Goal: Task Accomplishment & Management: Use online tool/utility

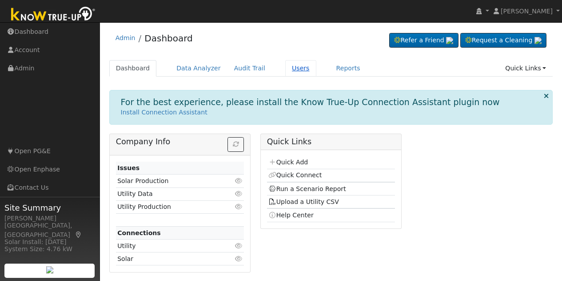
click at [295, 66] on link "Users" at bounding box center [300, 68] width 31 height 16
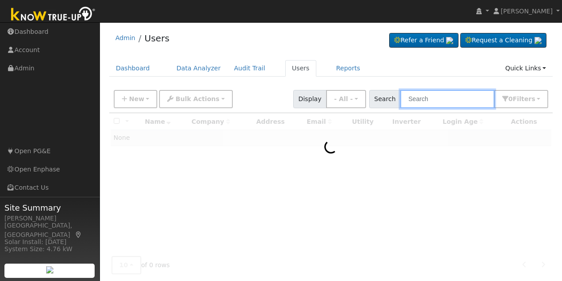
click at [458, 97] on input "text" at bounding box center [448, 99] width 94 height 18
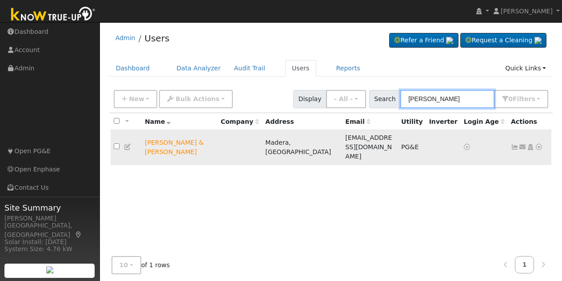
type input "sandy wood"
click at [539, 144] on icon at bounding box center [539, 147] width 8 height 6
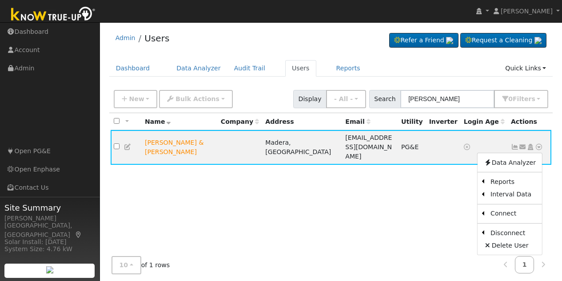
click at [0, 0] on link "Scenario" at bounding box center [0, 0] width 0 height 0
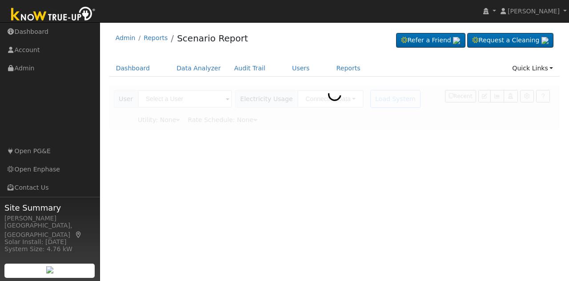
type input "[PERSON_NAME] & [PERSON_NAME]"
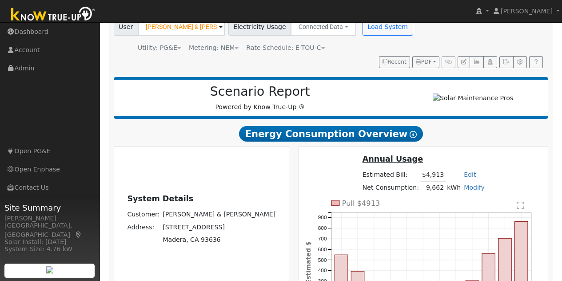
scroll to position [44, 0]
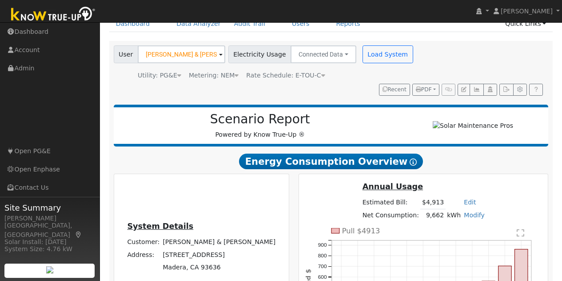
click at [297, 75] on span "Rate Schedule: E-TOU-C" at bounding box center [285, 75] width 79 height 7
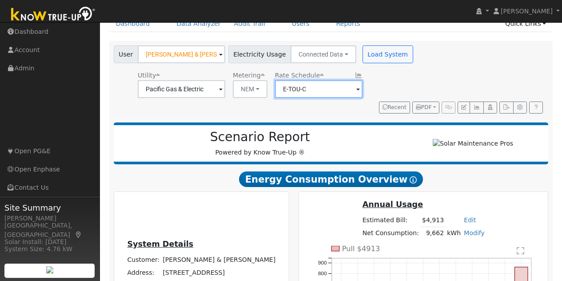
click at [329, 85] on input "E-TOU-C" at bounding box center [319, 89] width 88 height 18
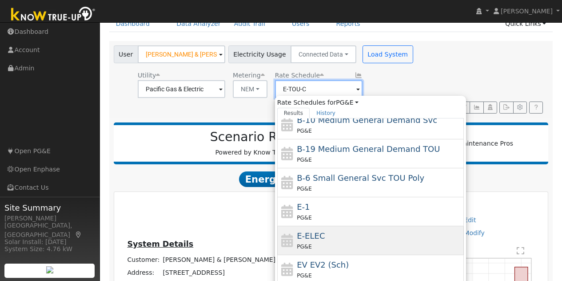
scroll to position [126, 0]
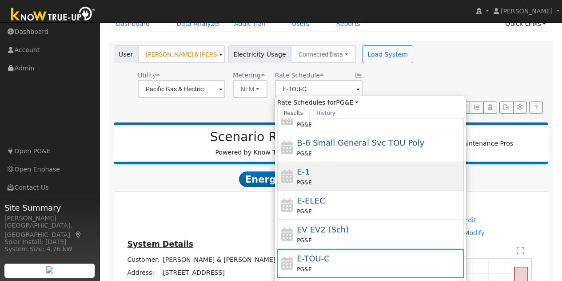
click at [317, 177] on div "E-1 PG&E" at bounding box center [379, 175] width 165 height 21
type input "E-1"
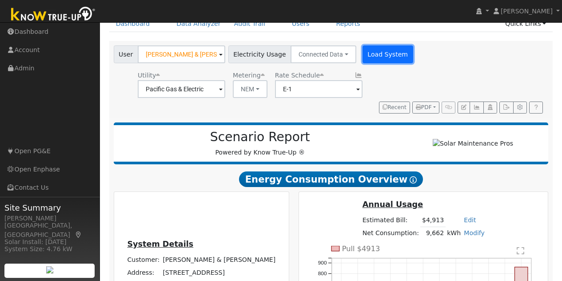
click at [380, 56] on button "Load System" at bounding box center [388, 54] width 51 height 18
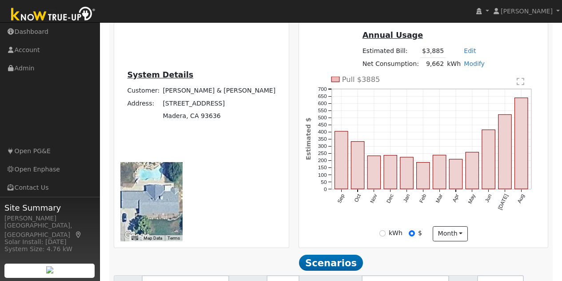
scroll to position [200, 0]
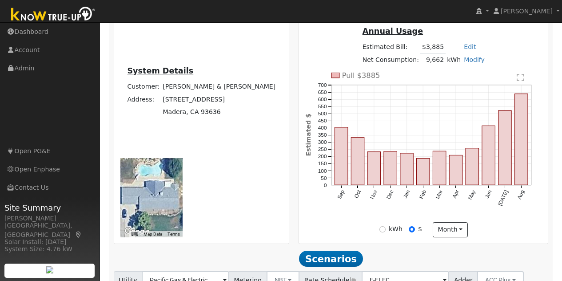
type input "100"
type input "110"
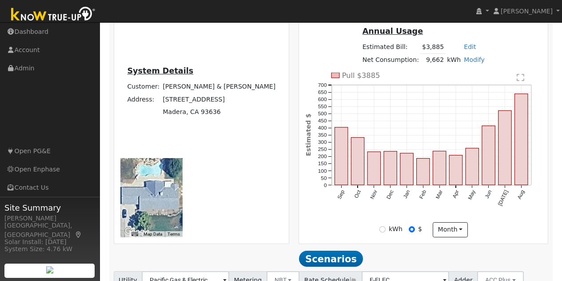
type input "110"
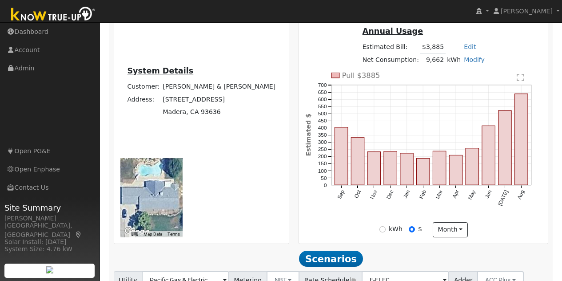
type input "141"
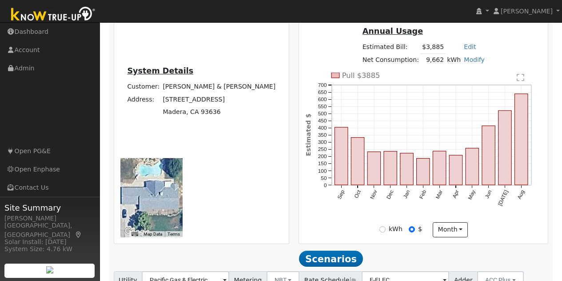
type input "15"
type input "20"
type input "30"
type input "15"
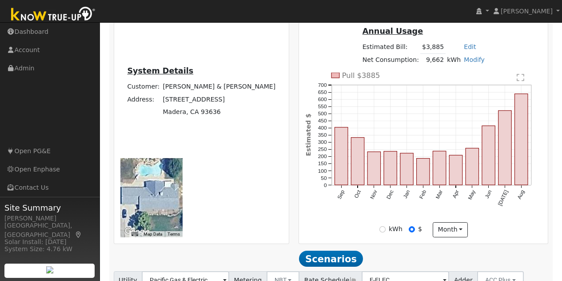
type input "20"
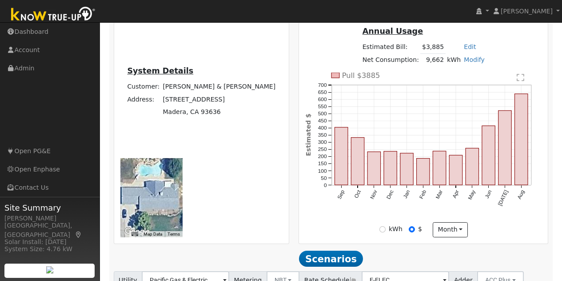
type input "20"
type input "30"
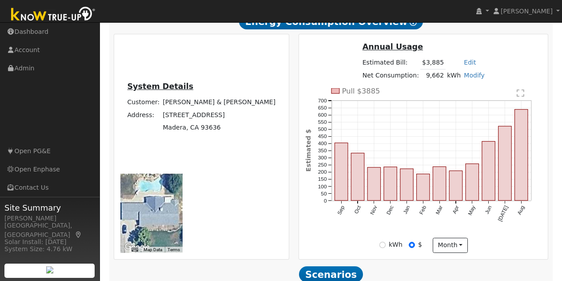
scroll to position [200, 0]
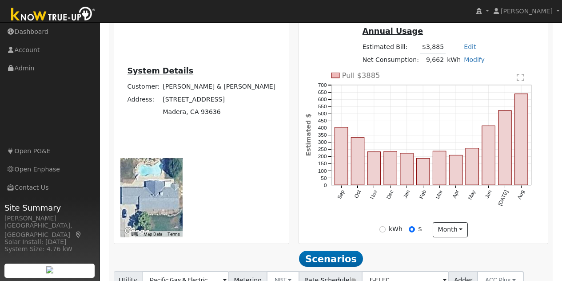
type input "13.5"
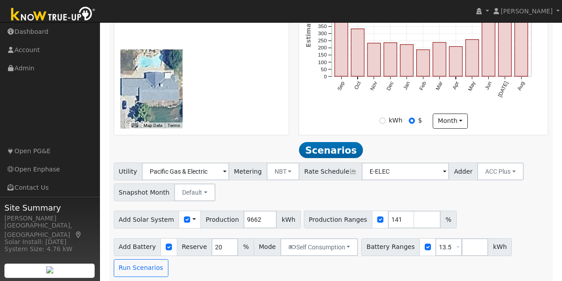
scroll to position [309, 0]
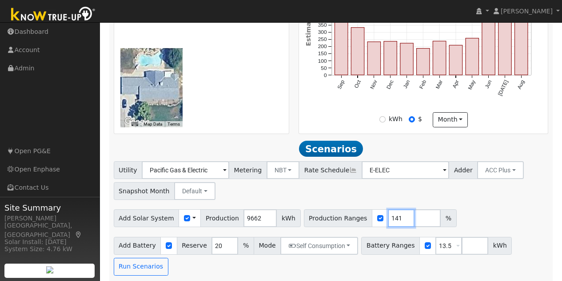
click at [388, 209] on input "141" at bounding box center [401, 218] width 27 height 18
type input "140.97"
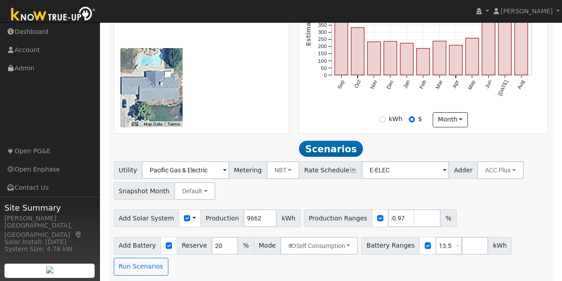
scroll to position [0, 0]
click at [510, 161] on div "Utility Pacific Gas & Electric Metering NBT NEM NBT Rate Schedule E-ELEC Adder …" at bounding box center [331, 218] width 445 height 114
click at [137, 257] on button "Run Scenarios" at bounding box center [141, 266] width 55 height 18
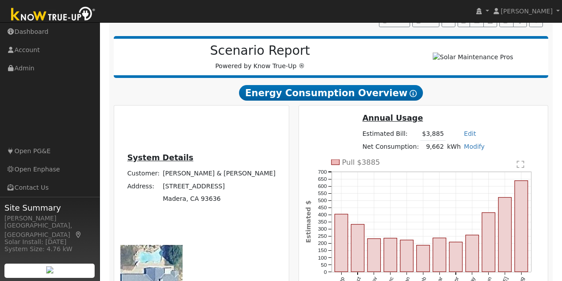
scroll to position [133, 0]
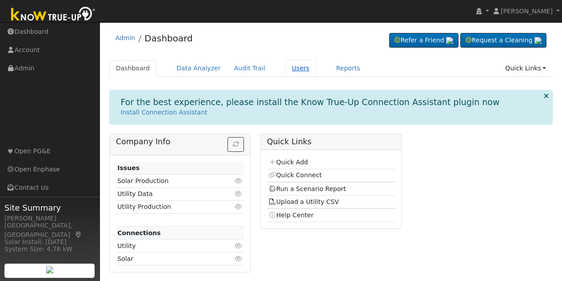
click at [287, 68] on link "Users" at bounding box center [300, 68] width 31 height 16
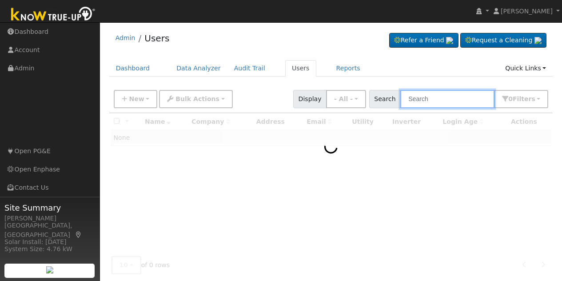
click at [434, 96] on input "text" at bounding box center [448, 99] width 94 height 18
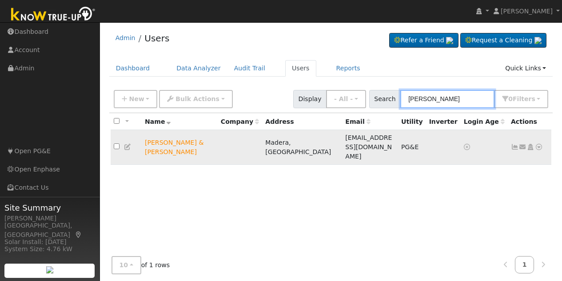
type input "sandy wood"
click at [540, 144] on icon at bounding box center [539, 147] width 8 height 6
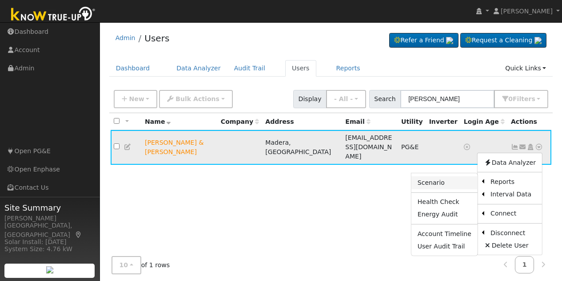
click at [437, 176] on link "Scenario" at bounding box center [445, 182] width 66 height 12
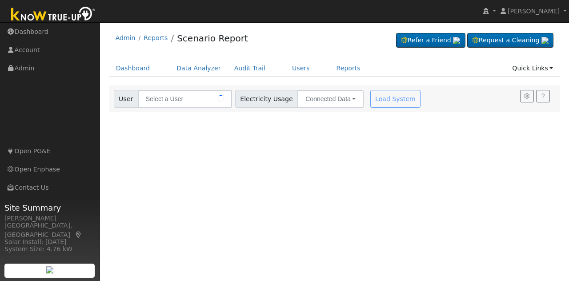
type input "[PERSON_NAME] & [PERSON_NAME]"
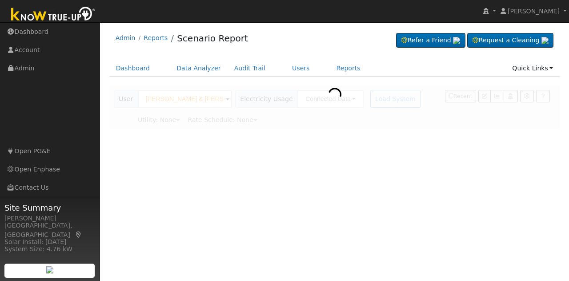
type input "Pacific Gas & Electric"
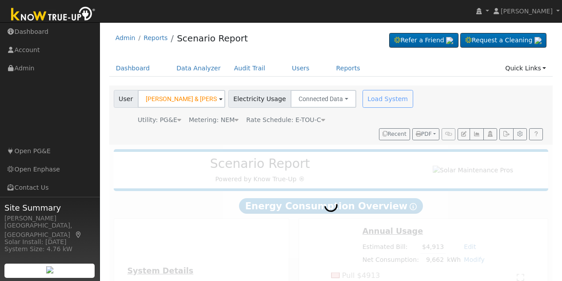
click at [305, 121] on span "Rate Schedule: E-TOU-C" at bounding box center [285, 119] width 79 height 7
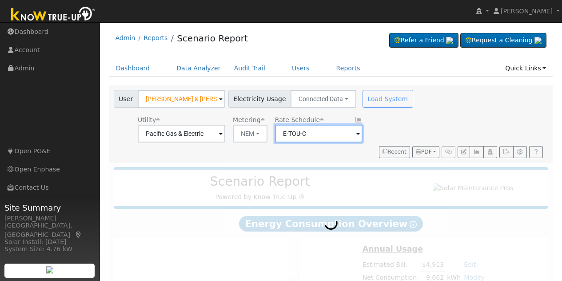
click at [323, 136] on input "E-TOU-C" at bounding box center [319, 133] width 88 height 18
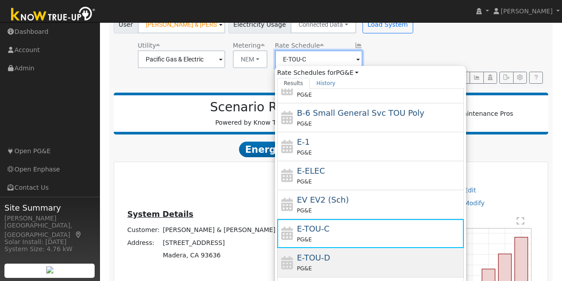
scroll to position [89, 0]
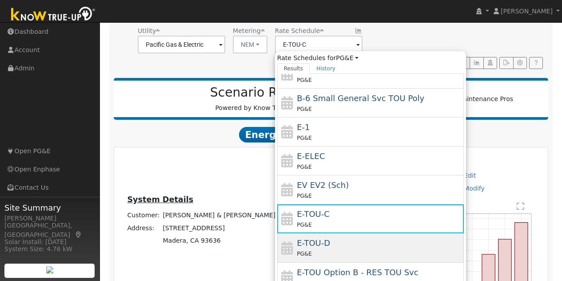
click at [325, 250] on div "PG&E" at bounding box center [379, 253] width 165 height 9
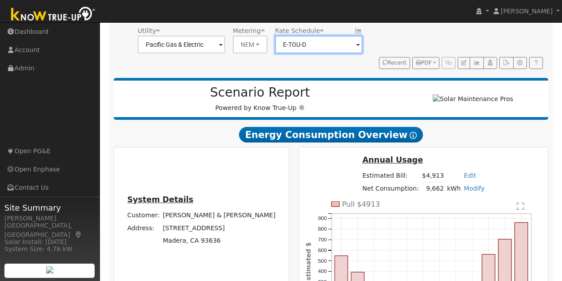
click at [326, 45] on input "E-TOU-D" at bounding box center [319, 45] width 88 height 18
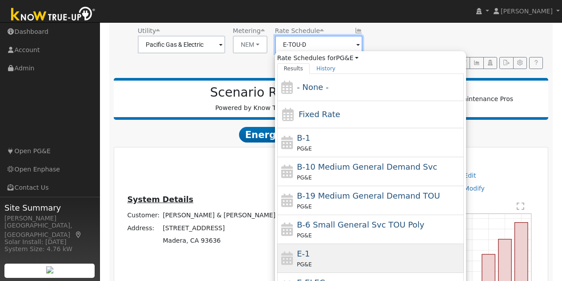
scroll to position [44, 0]
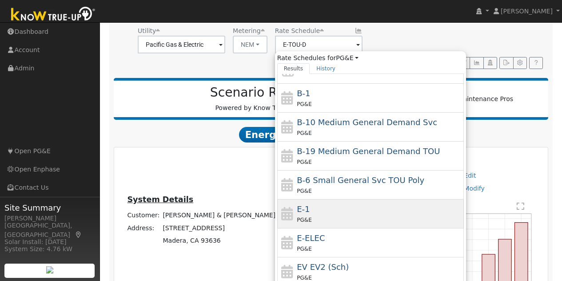
click at [315, 211] on div "E-1 PG&E" at bounding box center [379, 213] width 165 height 21
type input "E-1"
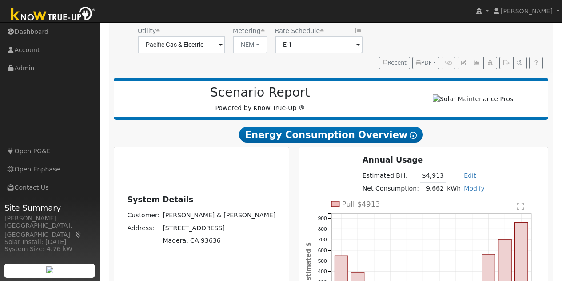
click at [400, 35] on div "User [PERSON_NAME] & [PERSON_NAME] Account Default Account Default Account [STR…" at bounding box center [329, 33] width 435 height 71
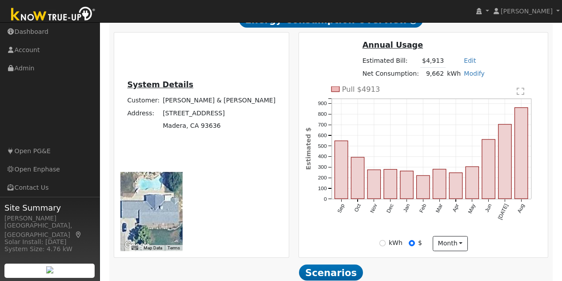
scroll to position [217, 0]
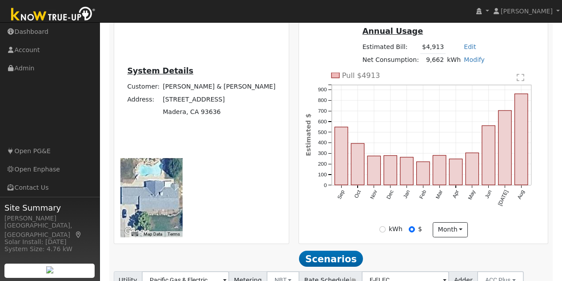
type input "100"
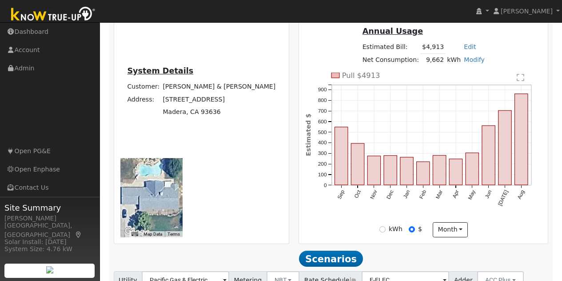
type input "110"
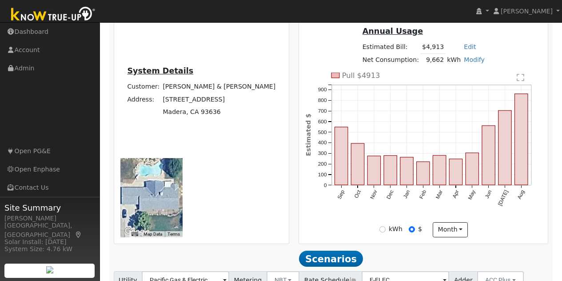
type input "140.97"
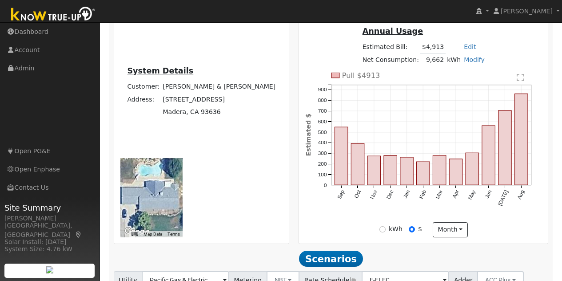
scroll to position [0, 0]
type input "15"
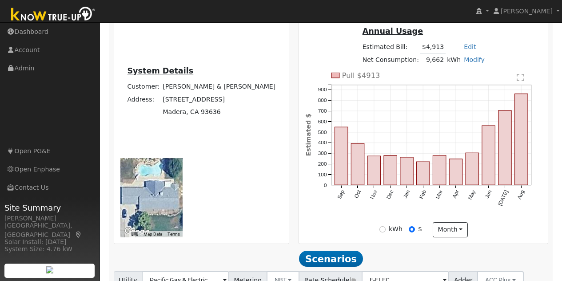
type input "20"
type input "30"
type input "15"
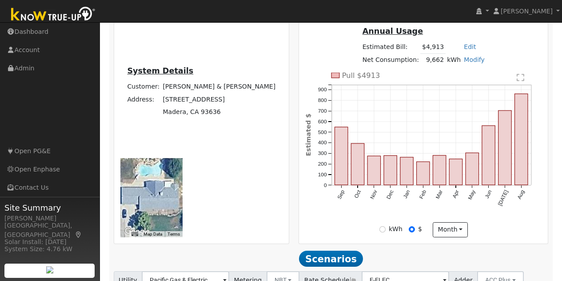
type input "20"
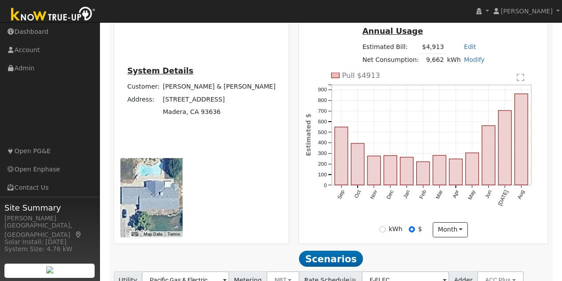
type input "20"
type input "30"
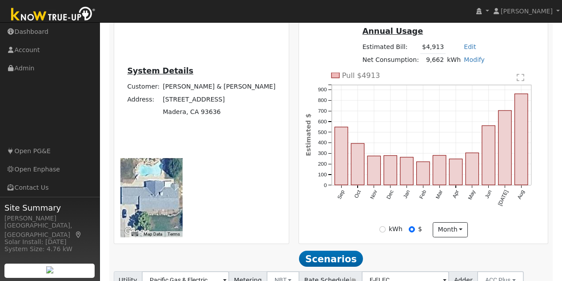
type input "30"
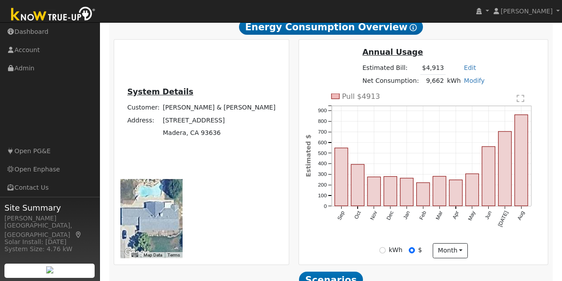
type input "20"
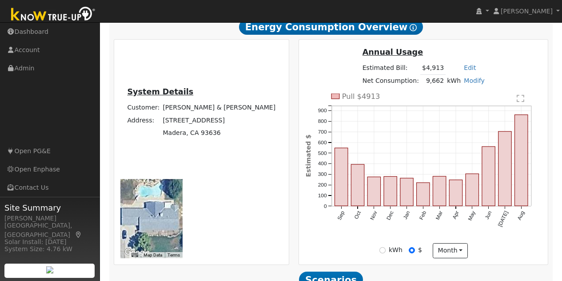
type input "20"
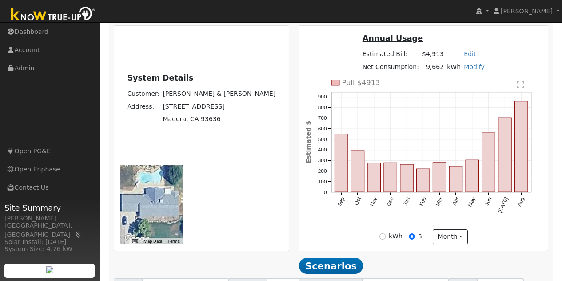
scroll to position [217, 0]
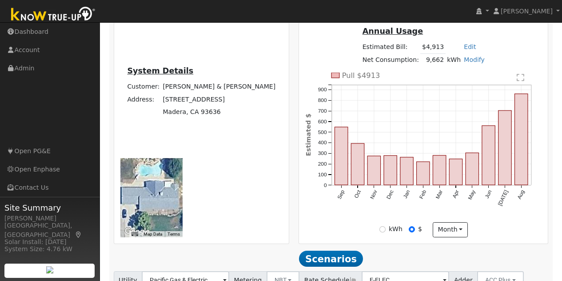
type input "13.5"
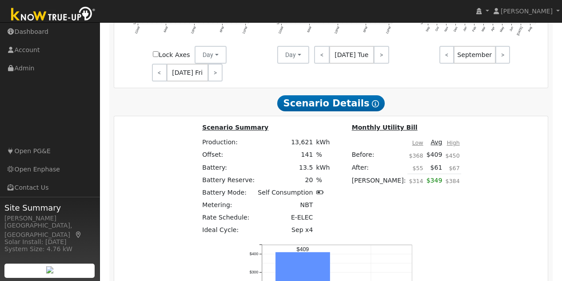
scroll to position [772, 0]
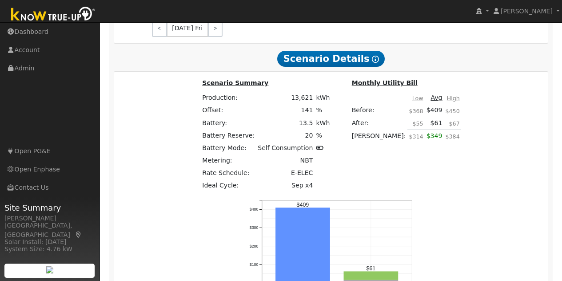
type input "$66,800"
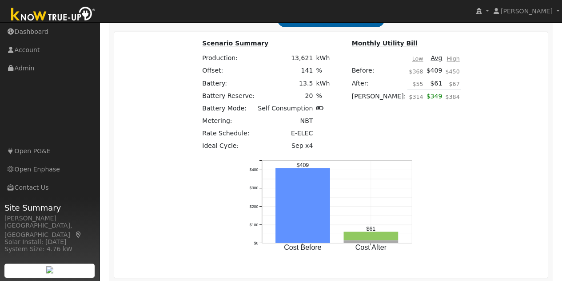
type input "8.30"
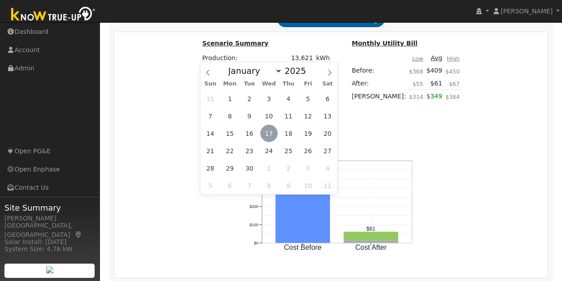
click at [273, 134] on span "17" at bounding box center [269, 132] width 17 height 17
type input "[DATE]"
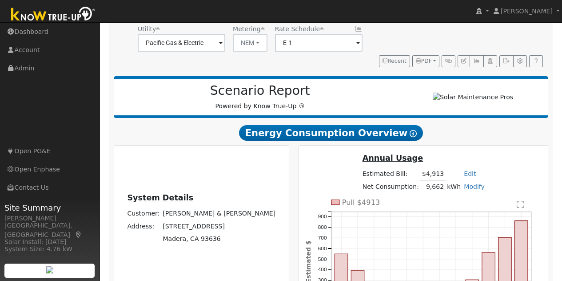
scroll to position [0, 0]
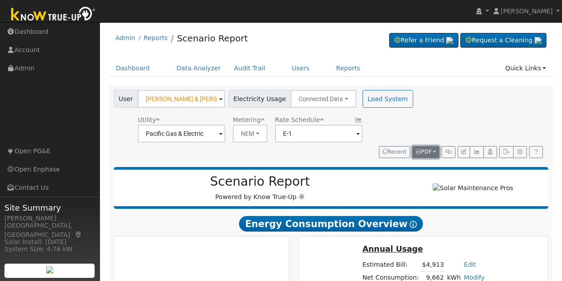
click at [433, 151] on button "PDF" at bounding box center [426, 152] width 27 height 12
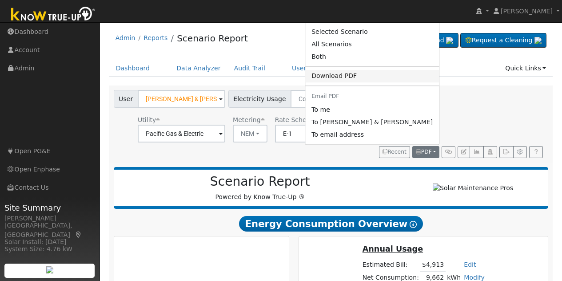
click at [404, 72] on link "Download PDF" at bounding box center [372, 76] width 134 height 12
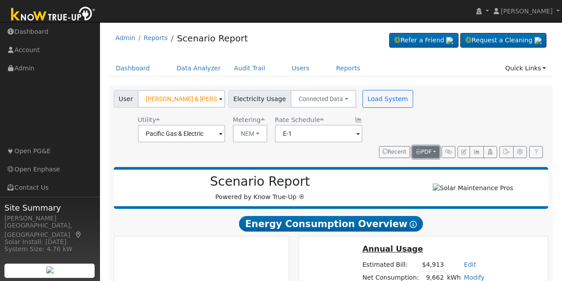
click at [434, 151] on button "PDF" at bounding box center [426, 152] width 27 height 12
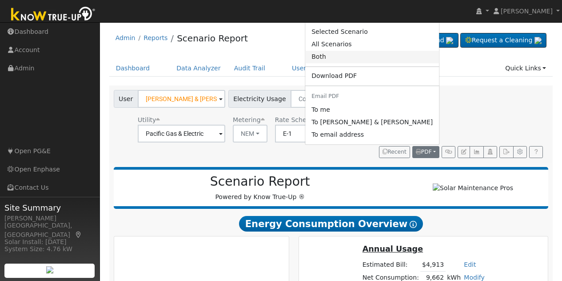
click at [387, 56] on link "Both" at bounding box center [372, 57] width 134 height 12
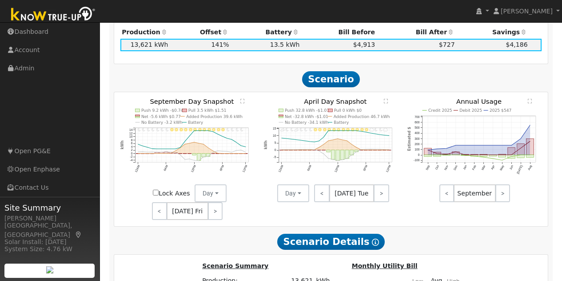
scroll to position [811, 0]
